Goal: Task Accomplishment & Management: Manage account settings

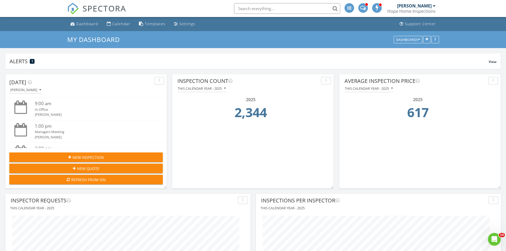
click at [255, 11] on input "text" at bounding box center [287, 8] width 106 height 11
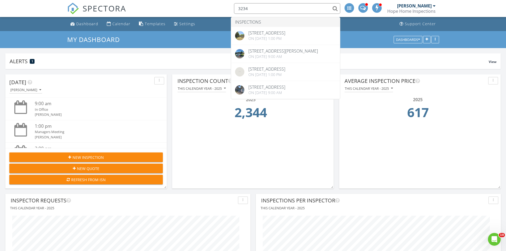
type input "3234"
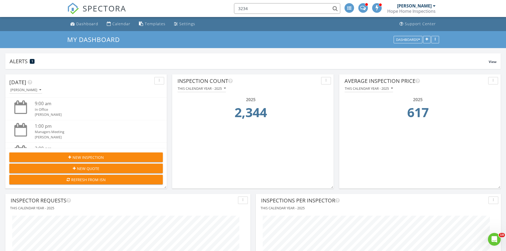
click at [261, 7] on input "3234" at bounding box center [287, 8] width 106 height 11
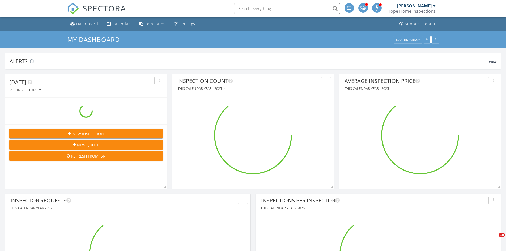
scroll to position [1168, 514]
click at [115, 24] on div "Calendar" at bounding box center [121, 23] width 18 height 5
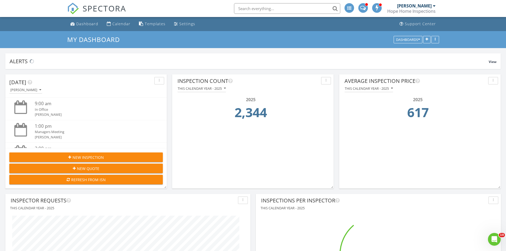
scroll to position [0, 0]
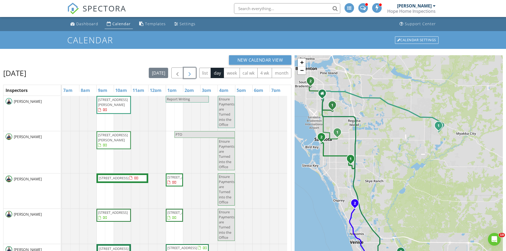
click at [192, 74] on span "button" at bounding box center [189, 73] width 6 height 6
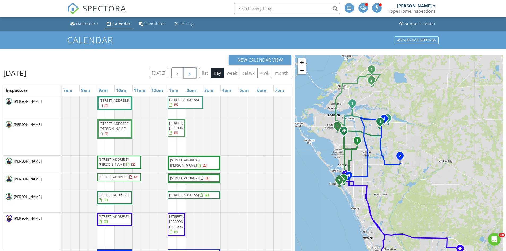
click at [190, 71] on span "button" at bounding box center [189, 73] width 6 height 6
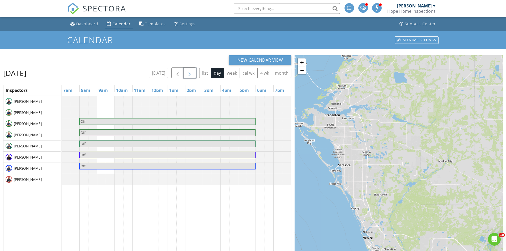
click at [190, 72] on span "button" at bounding box center [189, 73] width 6 height 6
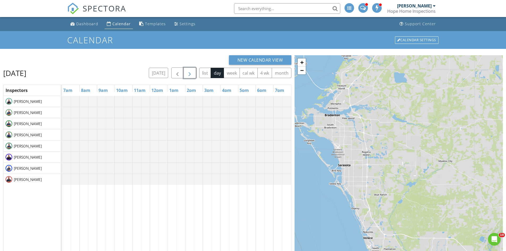
click at [190, 72] on span "button" at bounding box center [189, 73] width 6 height 6
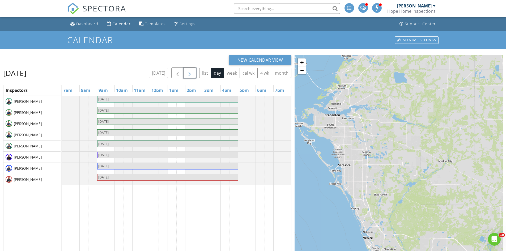
click at [190, 72] on span "button" at bounding box center [189, 73] width 6 height 6
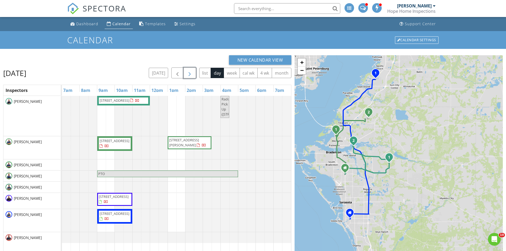
click at [190, 72] on span "button" at bounding box center [189, 73] width 6 height 6
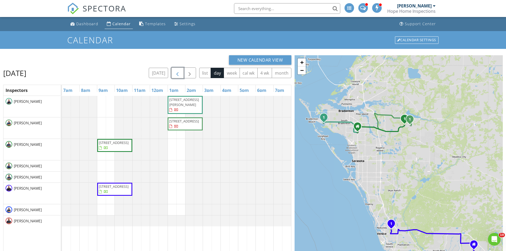
click at [179, 72] on span "button" at bounding box center [177, 73] width 6 height 6
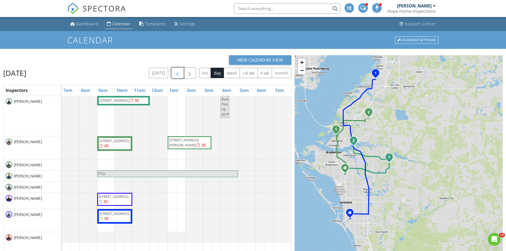
click at [178, 72] on span "button" at bounding box center [177, 73] width 6 height 6
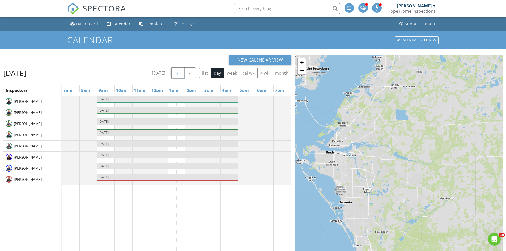
click at [178, 72] on span "button" at bounding box center [177, 73] width 6 height 6
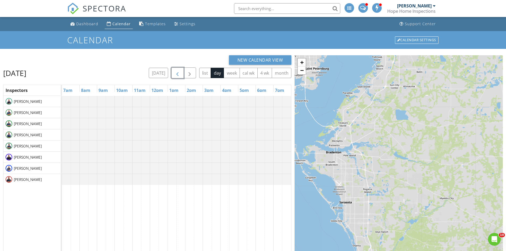
click at [178, 72] on span "button" at bounding box center [177, 73] width 6 height 6
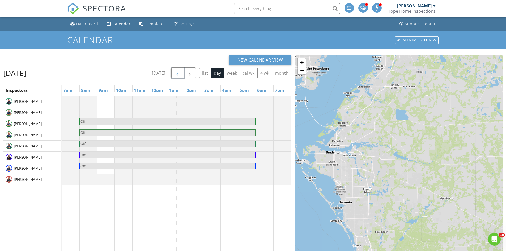
click at [178, 72] on span "button" at bounding box center [177, 73] width 6 height 6
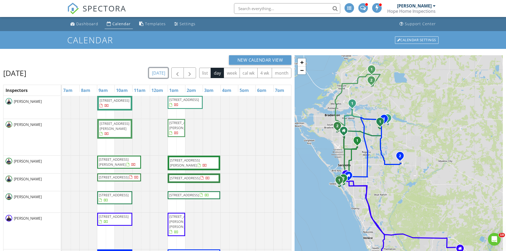
click at [162, 74] on button "today" at bounding box center [158, 73] width 19 height 10
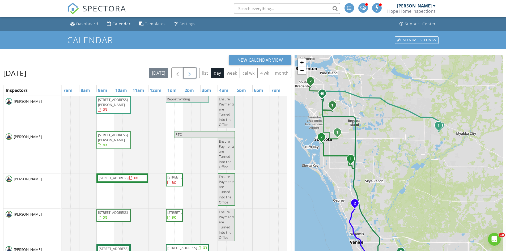
click at [190, 71] on span "button" at bounding box center [189, 73] width 6 height 6
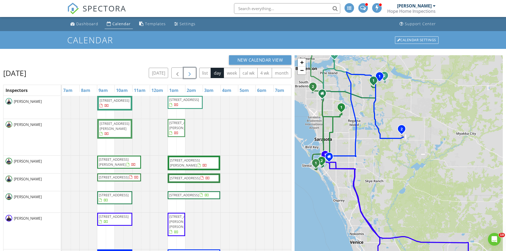
click at [190, 71] on span "button" at bounding box center [189, 73] width 6 height 6
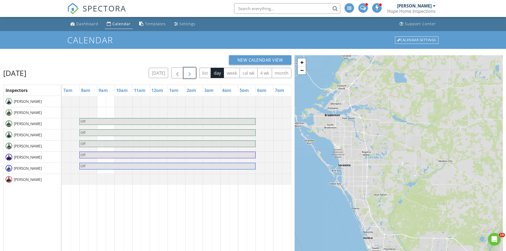
click at [190, 71] on span "button" at bounding box center [189, 73] width 6 height 6
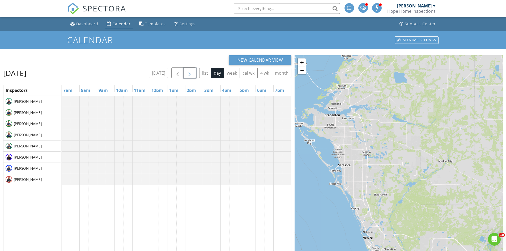
click at [190, 71] on span "button" at bounding box center [189, 73] width 6 height 6
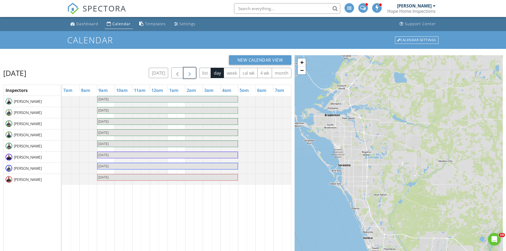
click at [190, 71] on span "button" at bounding box center [189, 73] width 6 height 6
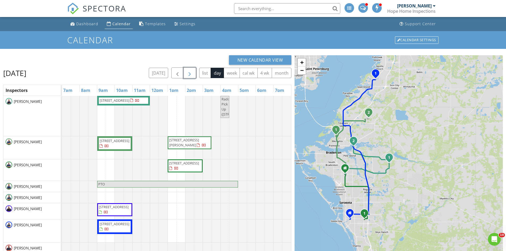
click at [193, 70] on button "button" at bounding box center [189, 72] width 12 height 11
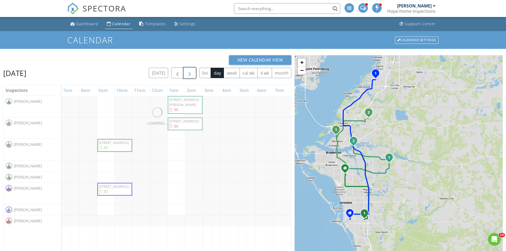
click at [193, 70] on button "button" at bounding box center [189, 72] width 12 height 11
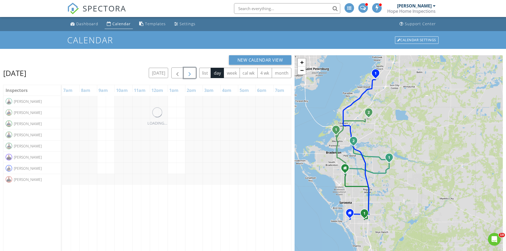
click at [193, 70] on button "button" at bounding box center [189, 72] width 12 height 11
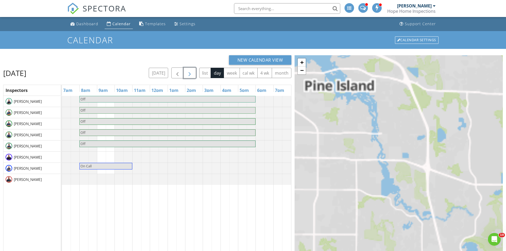
click at [193, 70] on button "button" at bounding box center [189, 72] width 12 height 11
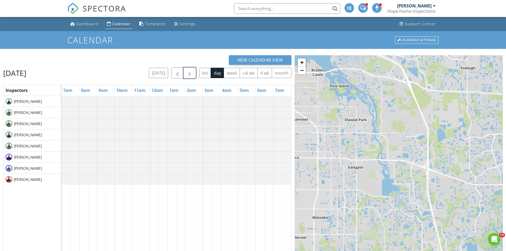
click at [193, 70] on button "button" at bounding box center [189, 72] width 12 height 11
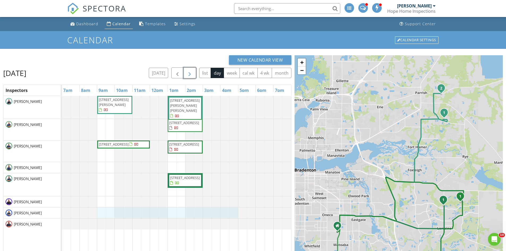
drag, startPoint x: 98, startPoint y: 212, endPoint x: 234, endPoint y: 210, distance: 135.9
click at [234, 210] on div "14324 Hammock Oak St , Parrish 34219 14131 Crutchfield Ct, Parrish 34219 1090 B…" at bounding box center [176, 207] width 229 height 222
click at [164, 197] on link "Event" at bounding box center [166, 196] width 27 height 8
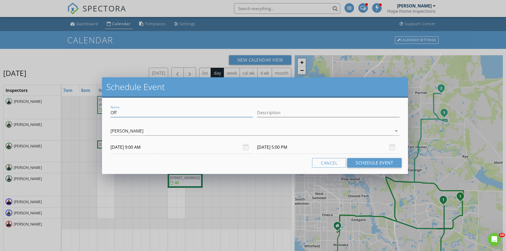
drag, startPoint x: 118, startPoint y: 113, endPoint x: 89, endPoint y: 113, distance: 28.4
click at [89, 113] on div "Schedule Event Name Off Description William Seth-Ward arrow_drop_down 09/08/202…" at bounding box center [253, 125] width 506 height 251
type input "Fuel"
click at [378, 161] on button "Schedule Event" at bounding box center [374, 163] width 54 height 10
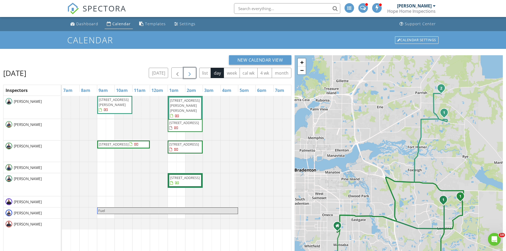
click at [191, 74] on span "button" at bounding box center [189, 73] width 6 height 6
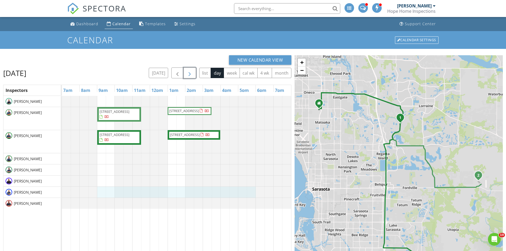
drag, startPoint x: 99, startPoint y: 193, endPoint x: 251, endPoint y: 198, distance: 152.2
click at [251, 198] on div "8509 Sandpointe St, Lakewood Ranch 34240 2553 Waterfront Cir, Sarasota 34240 85…" at bounding box center [176, 207] width 229 height 222
click at [178, 183] on link "Event" at bounding box center [175, 183] width 27 height 8
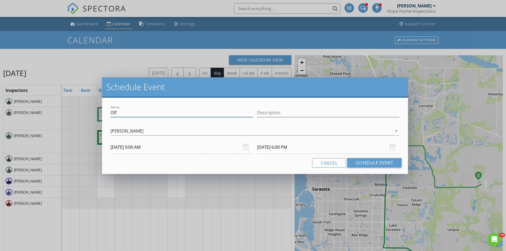
click at [129, 113] on input "Off" at bounding box center [181, 112] width 142 height 9
type input "Fuel"
click at [365, 160] on button "Schedule Event" at bounding box center [374, 163] width 54 height 10
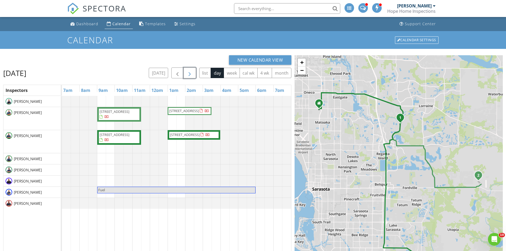
click at [188, 71] on span "button" at bounding box center [189, 73] width 6 height 6
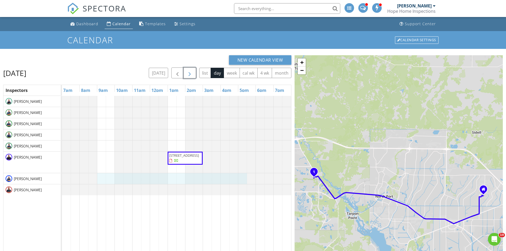
drag, startPoint x: 98, startPoint y: 178, endPoint x: 238, endPoint y: 179, distance: 139.7
click at [241, 180] on div "21637 Cedar Key Way, Venice 34293" at bounding box center [176, 207] width 229 height 222
click at [178, 165] on link "Event" at bounding box center [171, 166] width 27 height 8
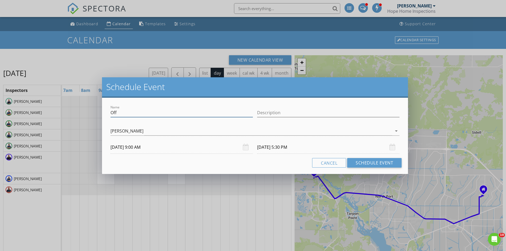
click at [127, 112] on input "Off" at bounding box center [181, 112] width 142 height 9
type input "Fuel"
click at [373, 163] on button "Schedule Event" at bounding box center [374, 163] width 54 height 10
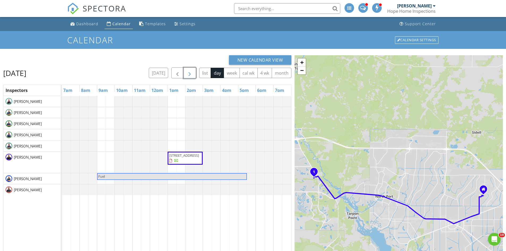
click at [188, 74] on span "button" at bounding box center [189, 73] width 6 height 6
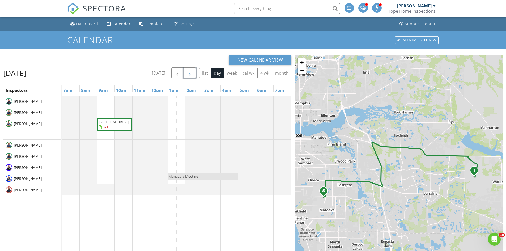
click at [192, 69] on button "button" at bounding box center [189, 72] width 12 height 11
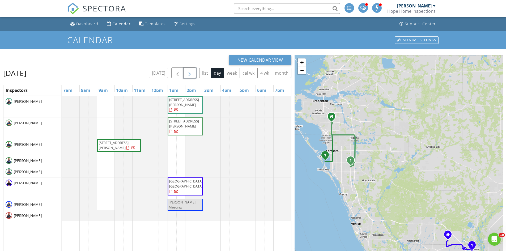
click at [189, 73] on span "button" at bounding box center [189, 73] width 6 height 6
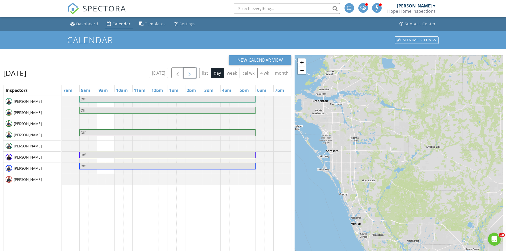
click at [189, 73] on span "button" at bounding box center [189, 73] width 6 height 6
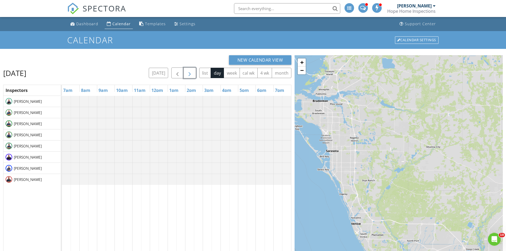
click at [189, 73] on span "button" at bounding box center [189, 73] width 6 height 6
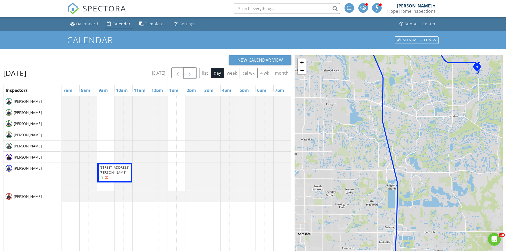
click at [189, 73] on span "button" at bounding box center [189, 73] width 6 height 6
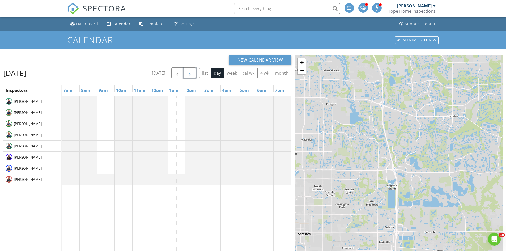
click at [189, 73] on span "button" at bounding box center [189, 73] width 6 height 6
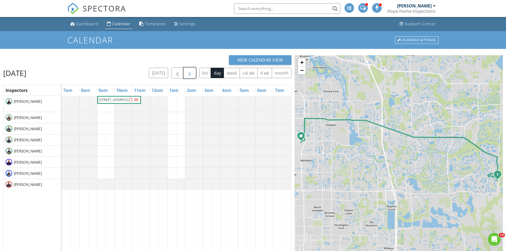
click at [189, 73] on span "button" at bounding box center [189, 73] width 6 height 6
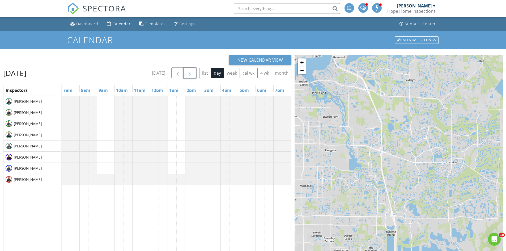
click at [189, 73] on span "button" at bounding box center [189, 73] width 6 height 6
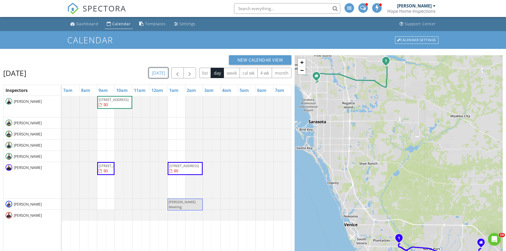
click at [162, 73] on button "today" at bounding box center [158, 73] width 19 height 10
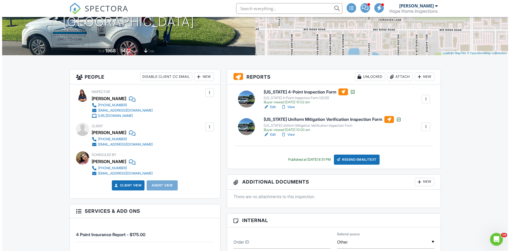
scroll to position [133, 0]
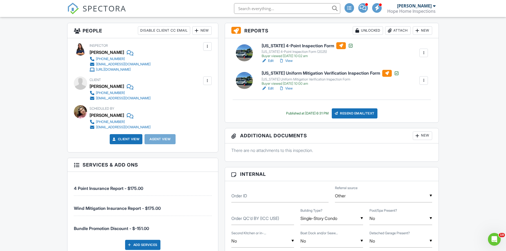
click at [361, 113] on div "Resend Email/Text" at bounding box center [355, 113] width 46 height 10
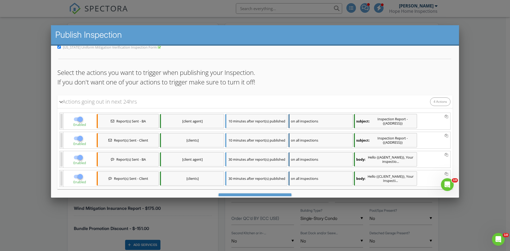
scroll to position [55, 0]
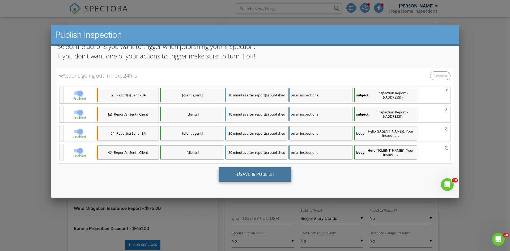
click at [250, 172] on div "Save & Publish" at bounding box center [255, 174] width 73 height 14
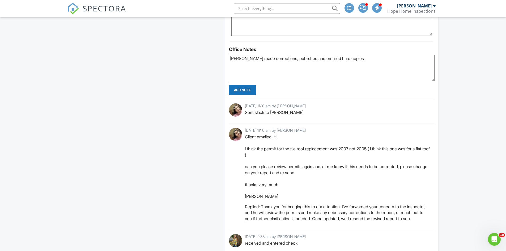
type textarea "william made corrections, published and emailed hard copies"
click at [238, 89] on input "Add Note" at bounding box center [242, 90] width 27 height 10
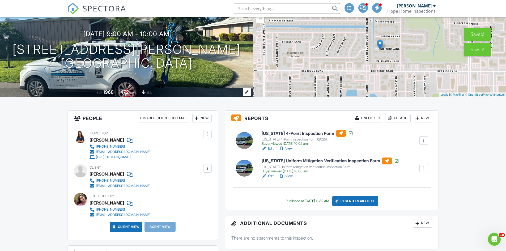
scroll to position [80, 0]
